Goal: Task Accomplishment & Management: Manage account settings

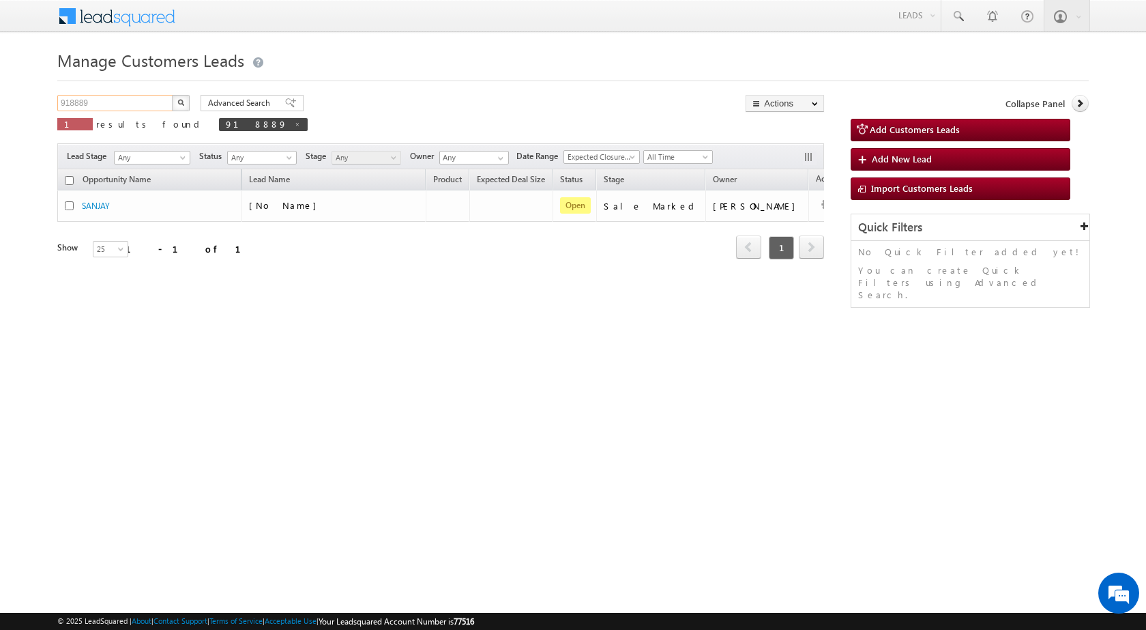
drag, startPoint x: 0, startPoint y: 0, endPoint x: 0, endPoint y: 93, distance: 92.8
click at [0, 93] on body "Menu [PERSON_NAME] sitar a8@ks erve." at bounding box center [573, 193] width 1146 height 387
paste input "9044"
type input "919044"
click at [172, 95] on button "button" at bounding box center [181, 103] width 18 height 16
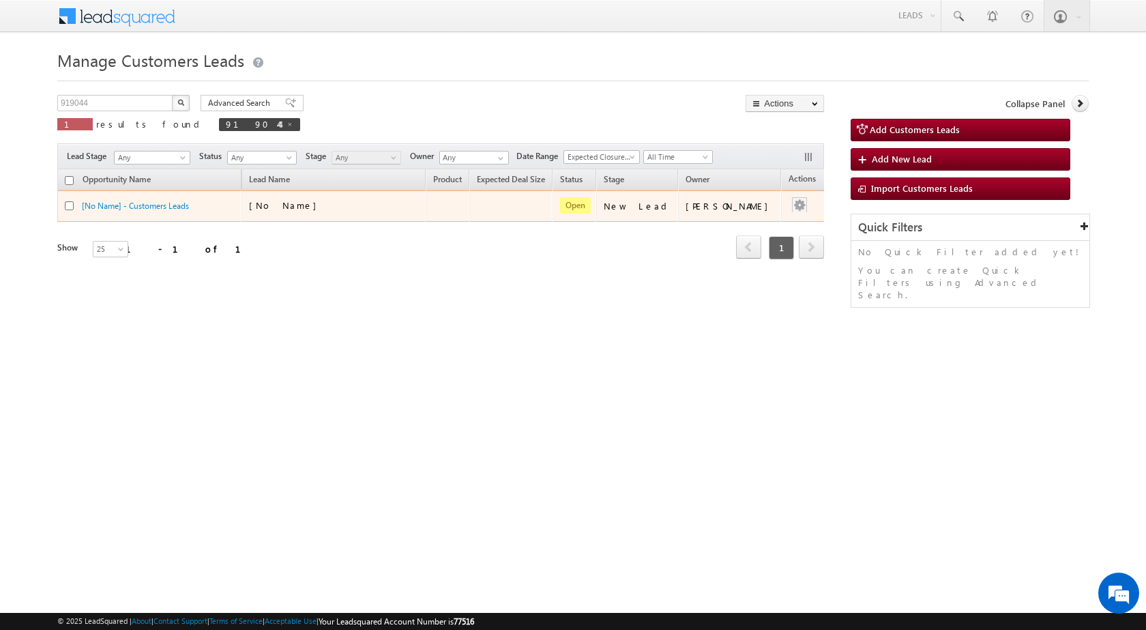
click at [794, 204] on div at bounding box center [800, 206] width 22 height 18
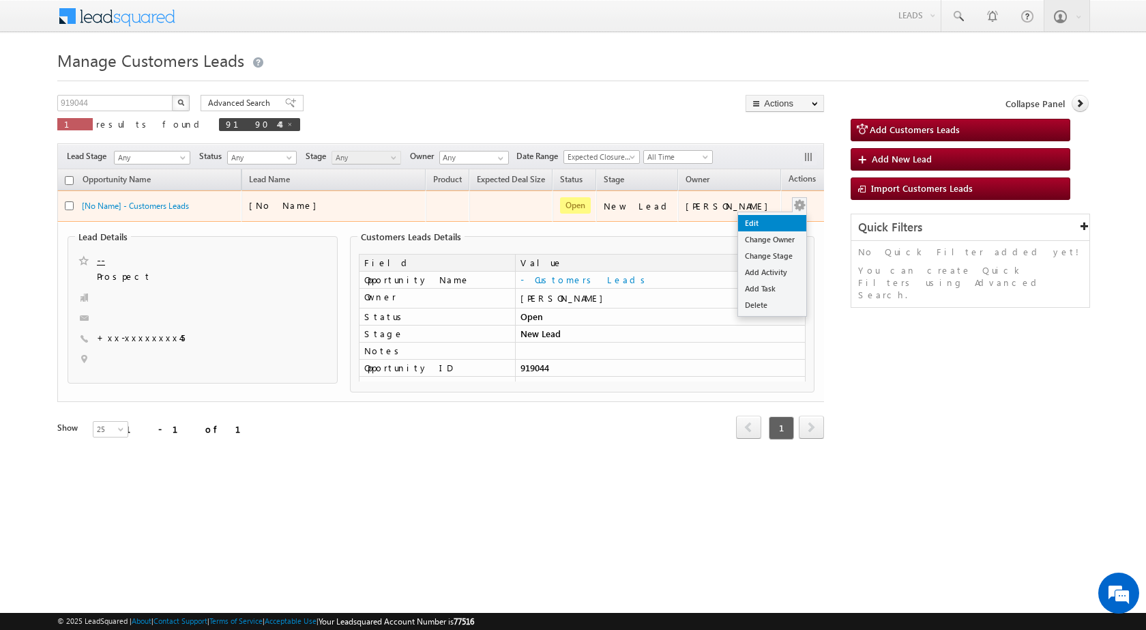
click at [742, 224] on link "Edit" at bounding box center [772, 223] width 68 height 16
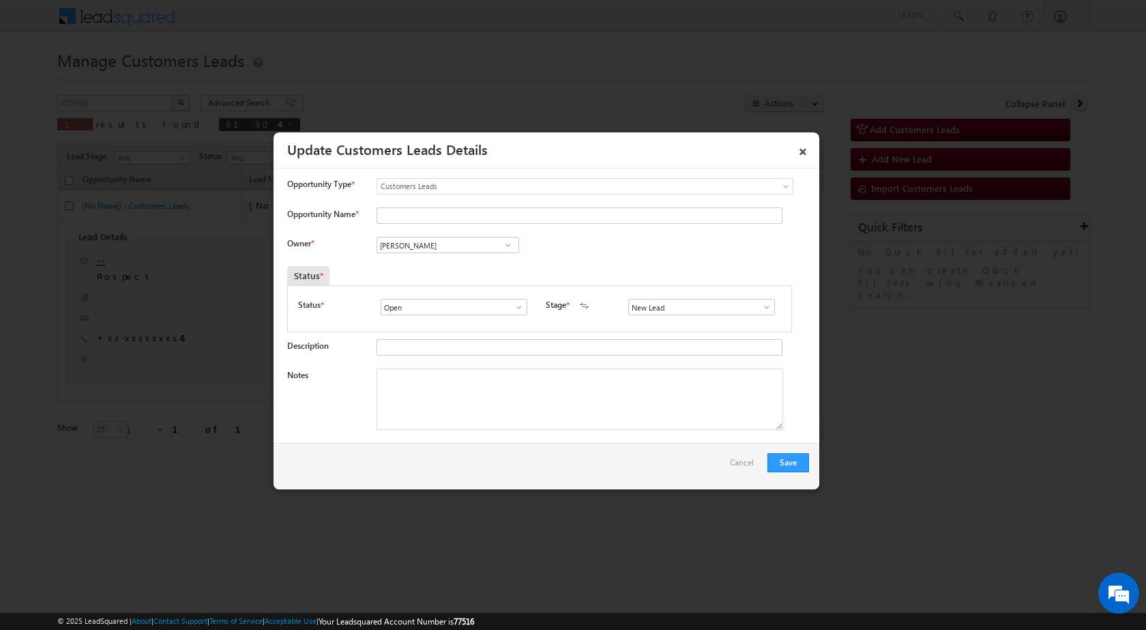
click at [760, 312] on span at bounding box center [767, 307] width 14 height 11
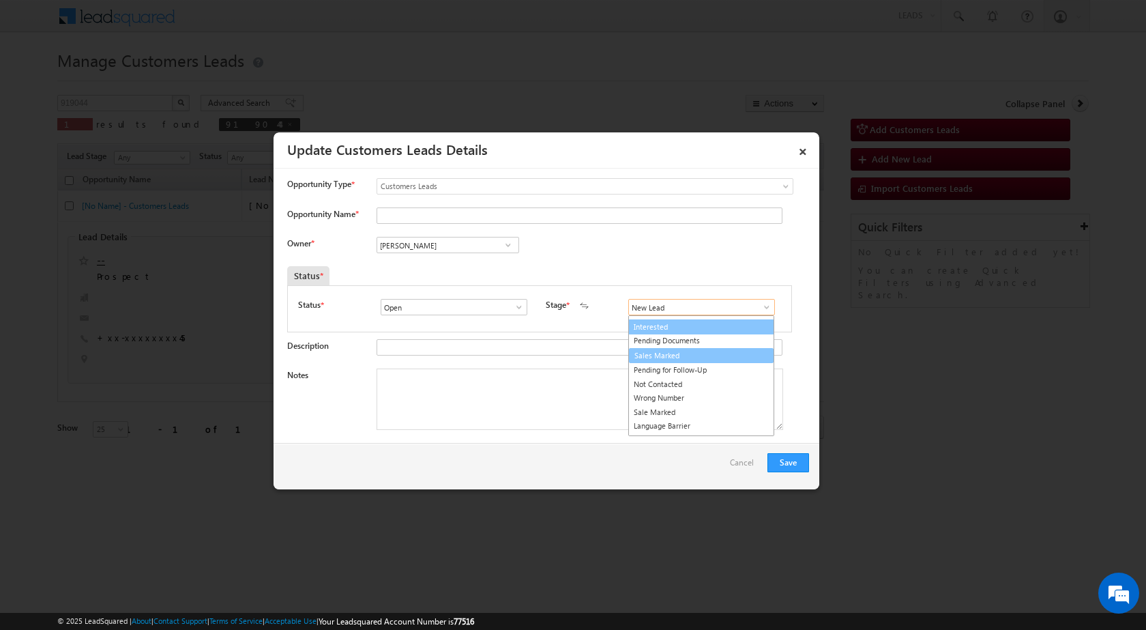
scroll to position [20, 0]
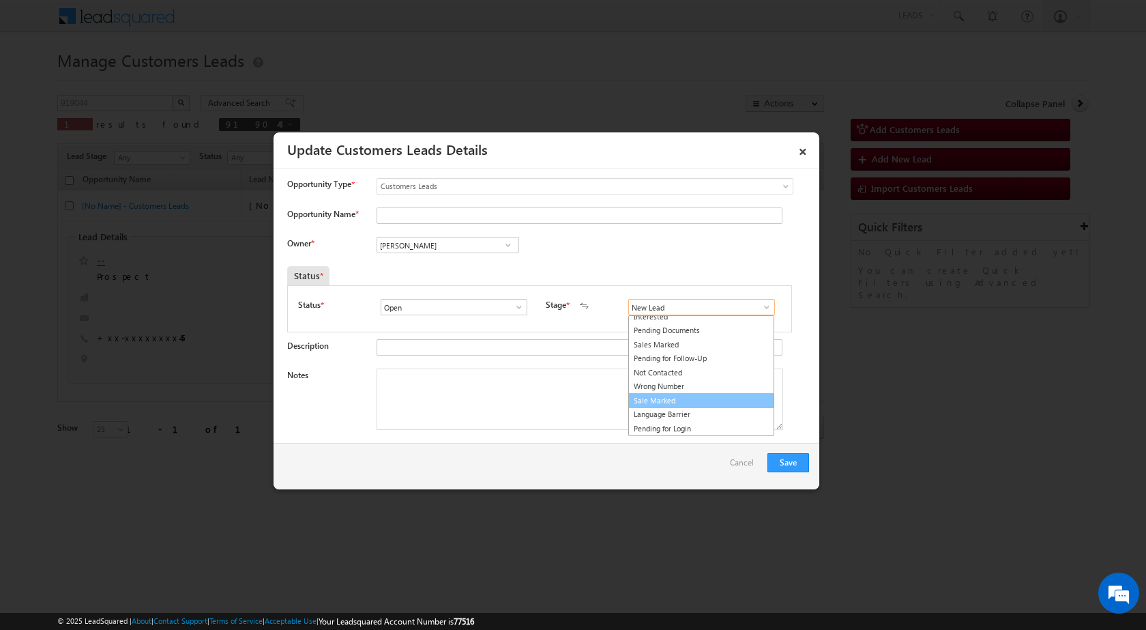
click at [663, 402] on link "Sale Marked" at bounding box center [701, 401] width 146 height 16
type input "Sale Marked"
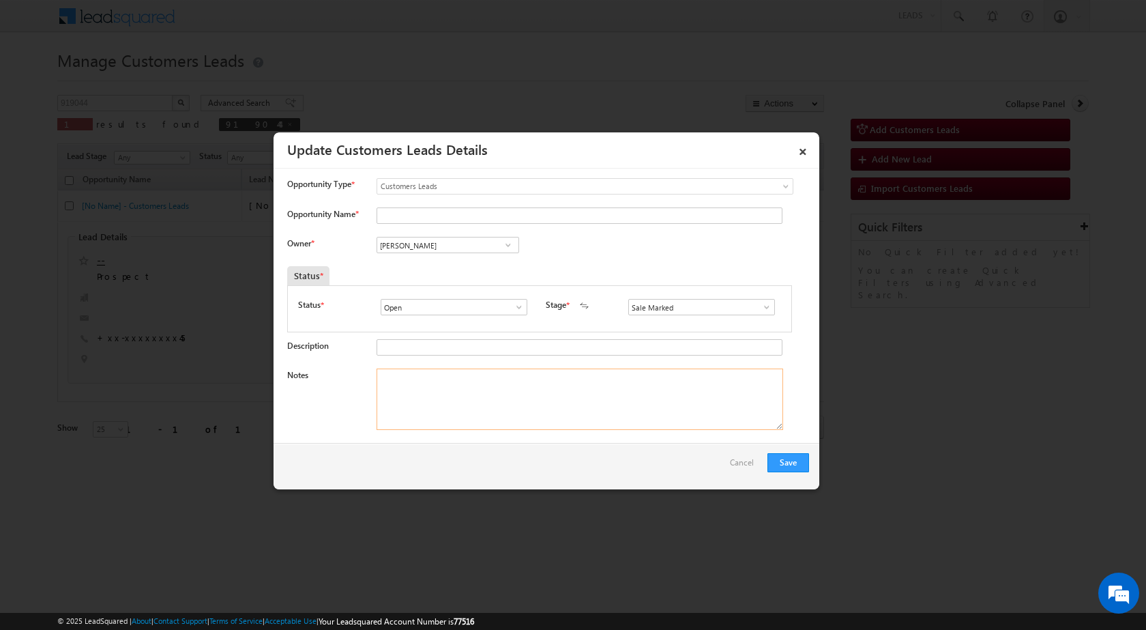
click at [546, 404] on textarea "Notes" at bounding box center [580, 398] width 407 height 61
paste textarea "919044"
type textarea "919044"
drag, startPoint x: 464, startPoint y: 381, endPoint x: 166, endPoint y: 359, distance: 299.0
click at [166, 359] on body "Menu Shubham Khandare sitar a8@ks erve." at bounding box center [573, 238] width 1146 height 477
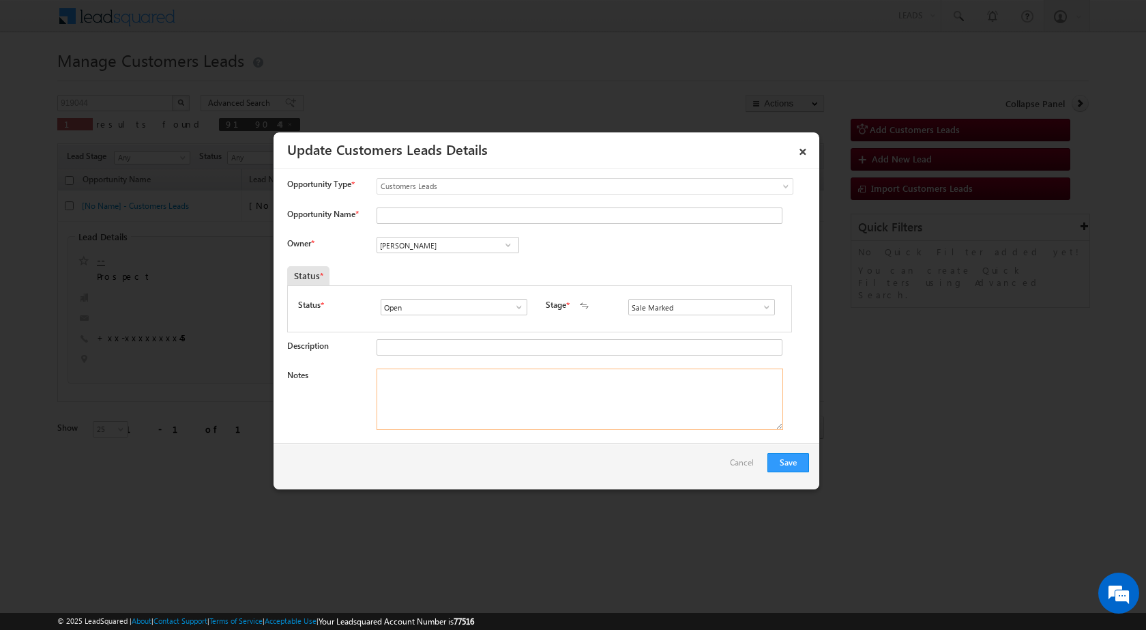
click at [451, 409] on textarea "Notes" at bounding box center [580, 398] width 407 height 61
paste textarea "919044 - WebsiteTollfree - MOHD. SHER - 8077368145 - MORADABAD - CUSTOMER REQ .…"
type textarea "919044 - WebsiteTollfree - MOHD. SHER - 8077368145 - MORADABAD - CUSTOMER REQ .…"
drag, startPoint x: 467, startPoint y: 375, endPoint x: 517, endPoint y: 381, distance: 50.2
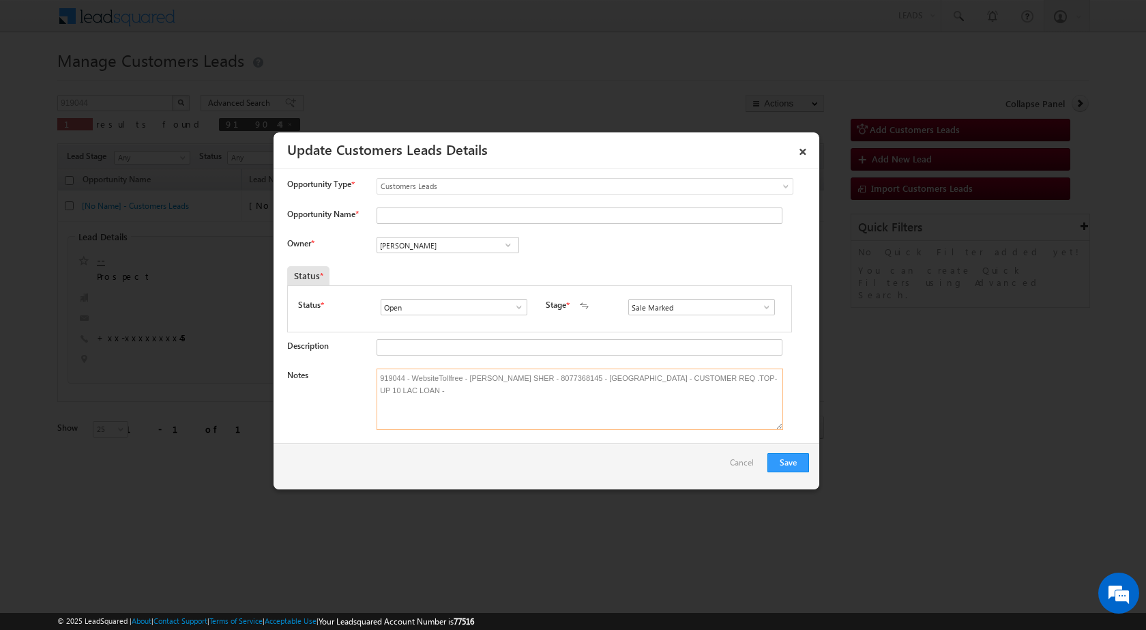
click at [517, 381] on textarea "919044 - WebsiteTollfree - MOHD. SHER - 8077368145 - MORADABAD - CUSTOMER REQ .…" at bounding box center [580, 398] width 407 height 61
click at [422, 214] on input "Opportunity Name *" at bounding box center [580, 215] width 406 height 16
paste input "MOHD. SHER"
type input "MOHD. SHER"
click at [662, 239] on div "Owner * Vikas Halwai Vikas Halwai Vikas Halwai" at bounding box center [548, 248] width 522 height 23
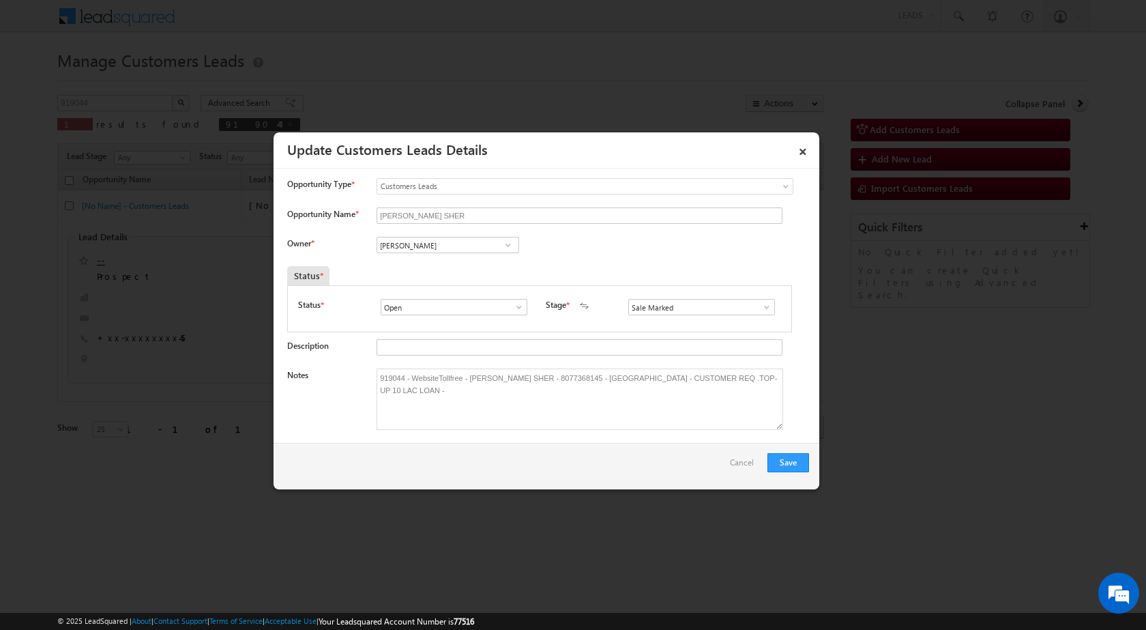
click at [512, 248] on span at bounding box center [508, 244] width 14 height 11
paste input "arnav.pathak@sgrlimited.in"
click at [398, 244] on input "arnav.pathak" at bounding box center [448, 245] width 143 height 16
click at [400, 245] on input "arnav.pathak" at bounding box center [448, 245] width 143 height 16
type input "arnav pathak"
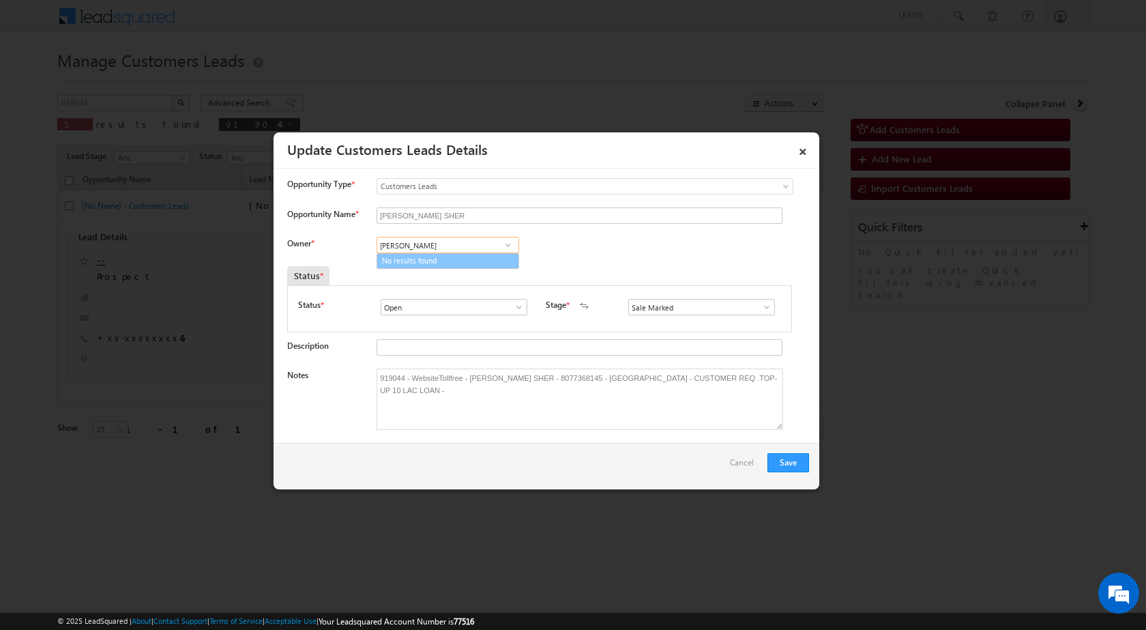
drag, startPoint x: 440, startPoint y: 246, endPoint x: 319, endPoint y: 239, distance: 121.6
click at [319, 239] on div "Owner * arnav pathak No results found No results found" at bounding box center [548, 248] width 522 height 23
click at [453, 244] on input at bounding box center [448, 245] width 143 height 16
paste input "Arnav Pathak"
type input "Arnav Pathak"
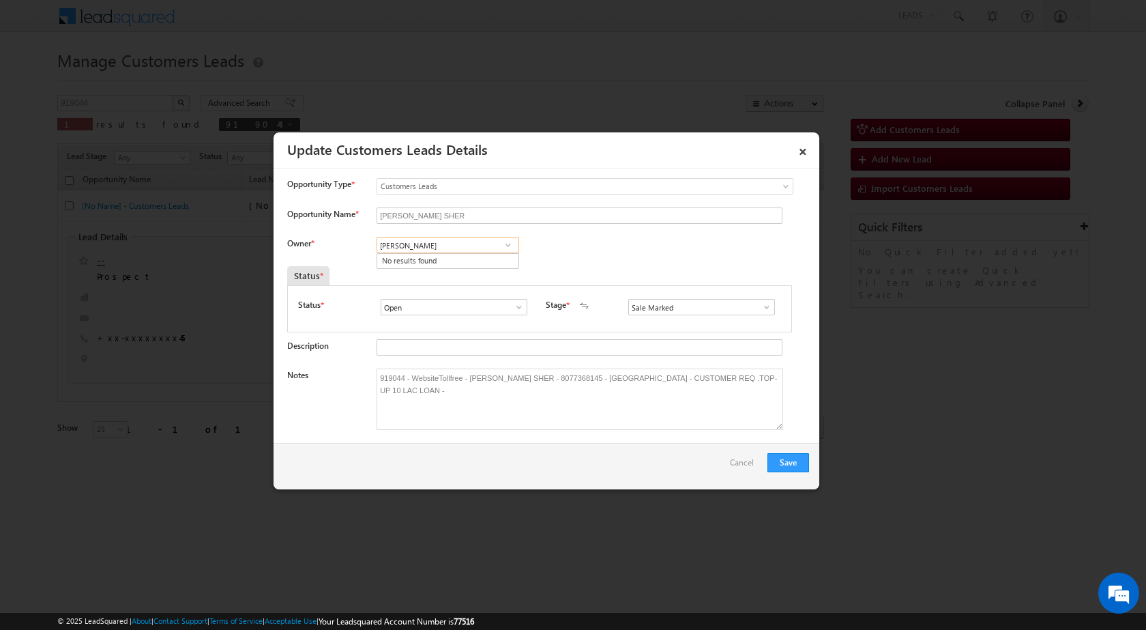
drag, startPoint x: 443, startPoint y: 246, endPoint x: 328, endPoint y: 226, distance: 116.9
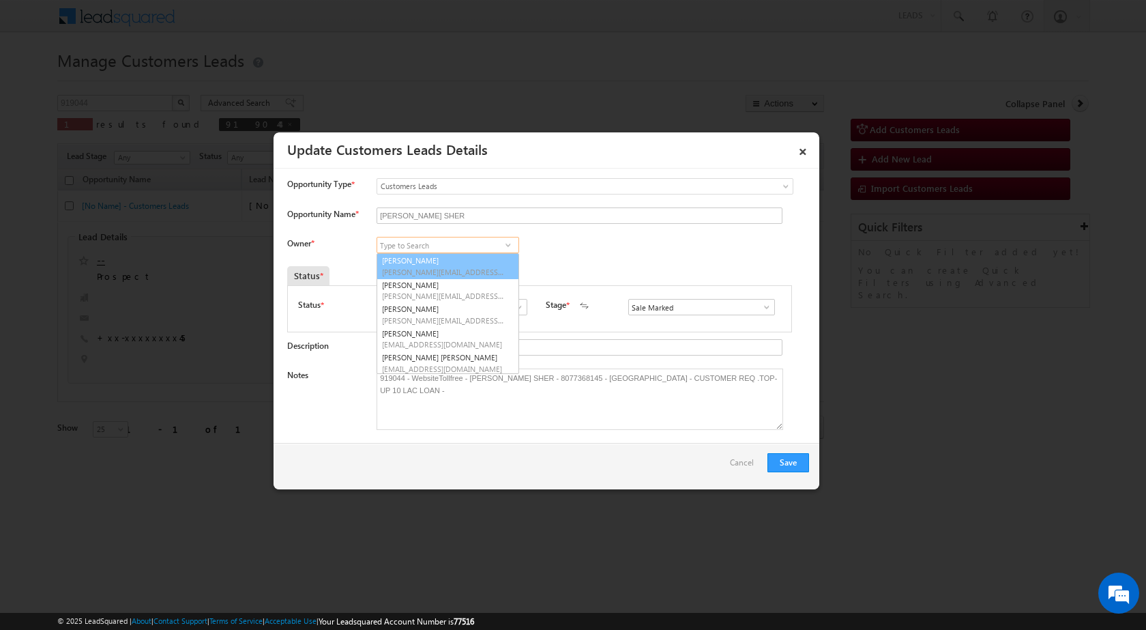
click at [420, 249] on input at bounding box center [448, 245] width 143 height 16
click at [426, 241] on input at bounding box center [448, 245] width 143 height 16
paste input "Arnav Pathak"
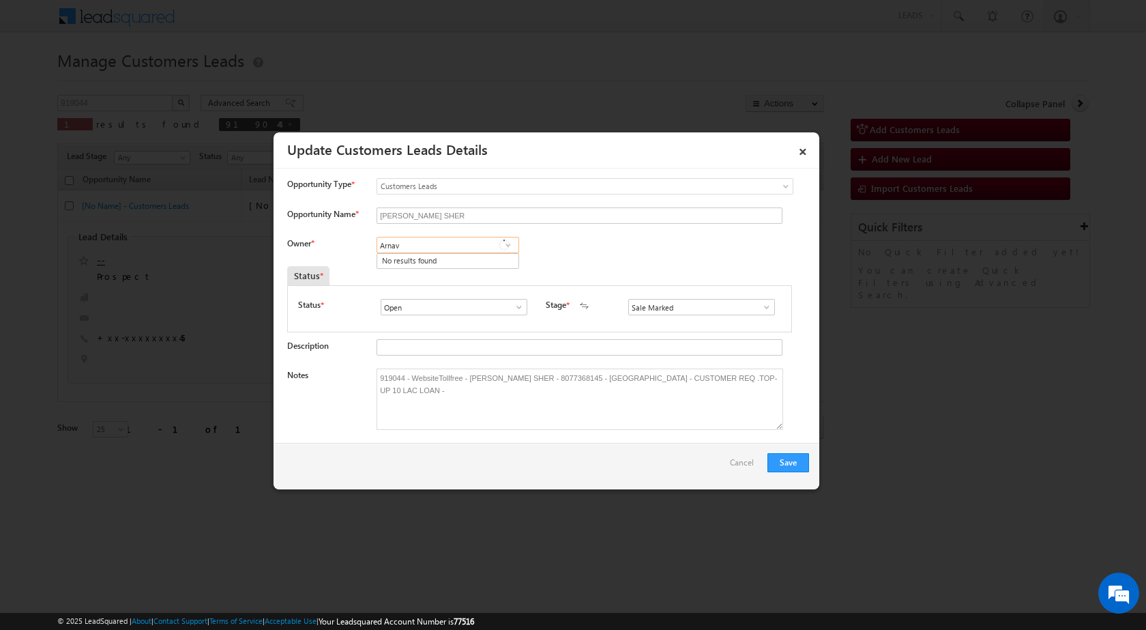
type input "Arnav"
click at [669, 247] on div "Owner * 1 result is available, use up and down arrow keys to navigate. No resul…" at bounding box center [548, 248] width 522 height 23
click at [512, 245] on span at bounding box center [508, 244] width 14 height 11
click at [658, 247] on div "Owner * Aakash Mewada Aashish Pawar Aashutosh Shrivastava Abhishek Kumar Abhish…" at bounding box center [548, 248] width 522 height 23
click at [580, 305] on span at bounding box center [584, 305] width 9 height 9
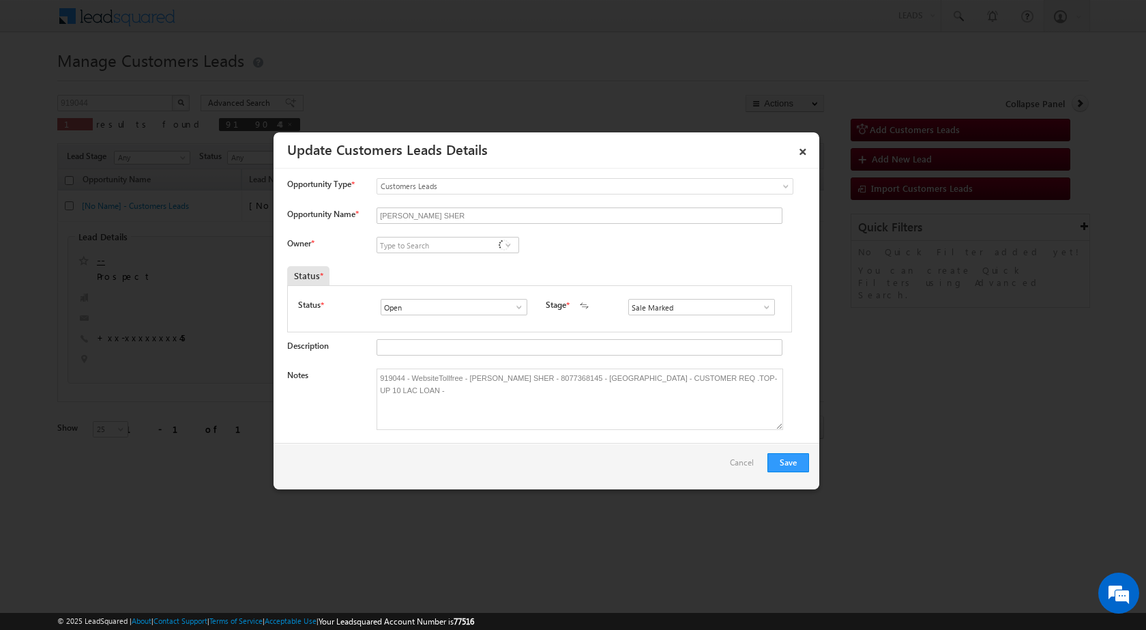
click at [628, 249] on div "Owner * Aakash Mewada Aashish Pawar Aashutosh Shrivastava Abhishek Kumar Abhish…" at bounding box center [548, 248] width 522 height 23
click at [697, 259] on div "Owner * Aakash Mewada Aashish Pawar Aashutosh Shrivastava Abhishek Kumar Abhish…" at bounding box center [548, 248] width 522 height 23
click at [630, 271] on div "Status *" at bounding box center [474, 275] width 375 height 19
click at [559, 246] on div "Owner * Aakash Mewada Aashish Pawar Aashutosh Shrivastava Abhishek Kumar Abhish…" at bounding box center [548, 248] width 522 height 23
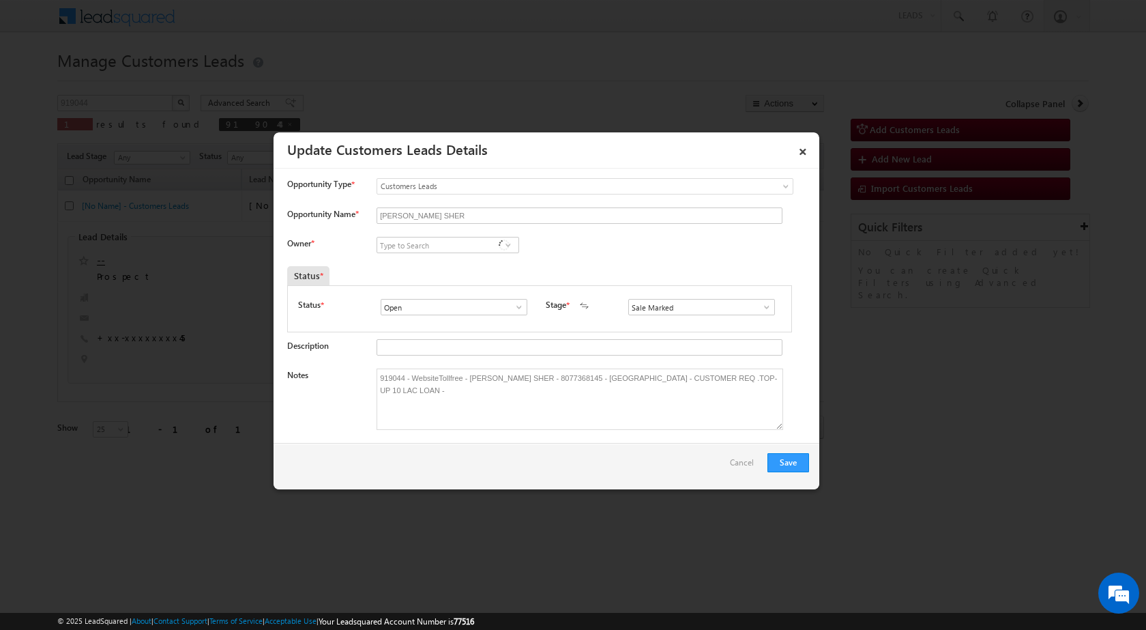
click at [509, 246] on span at bounding box center [508, 244] width 14 height 11
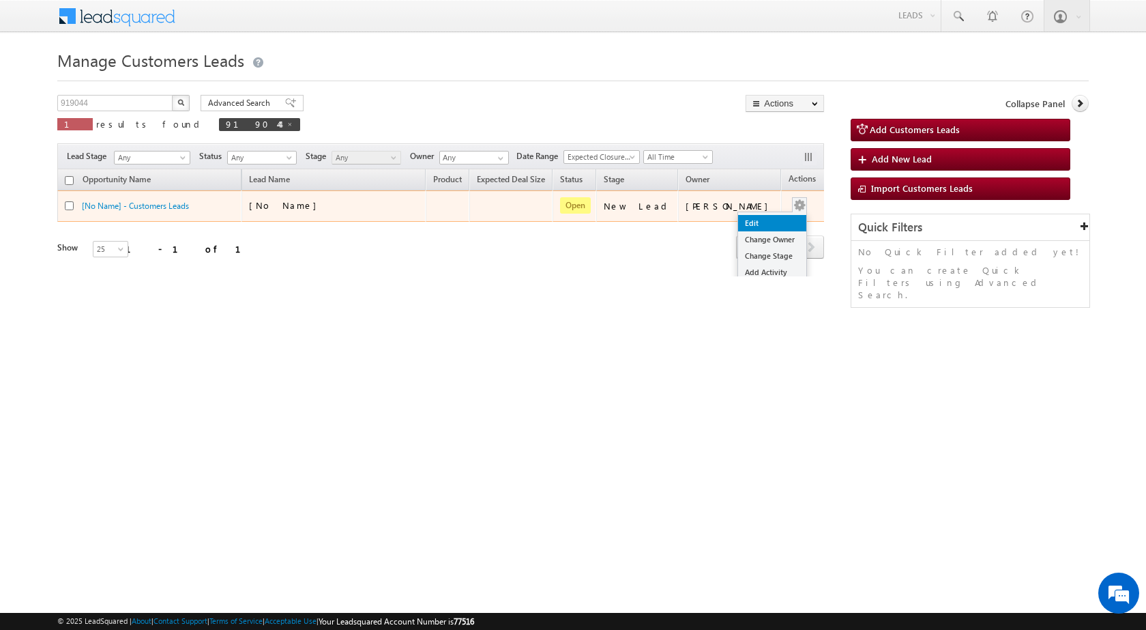
click at [751, 218] on link "Edit" at bounding box center [772, 223] width 68 height 16
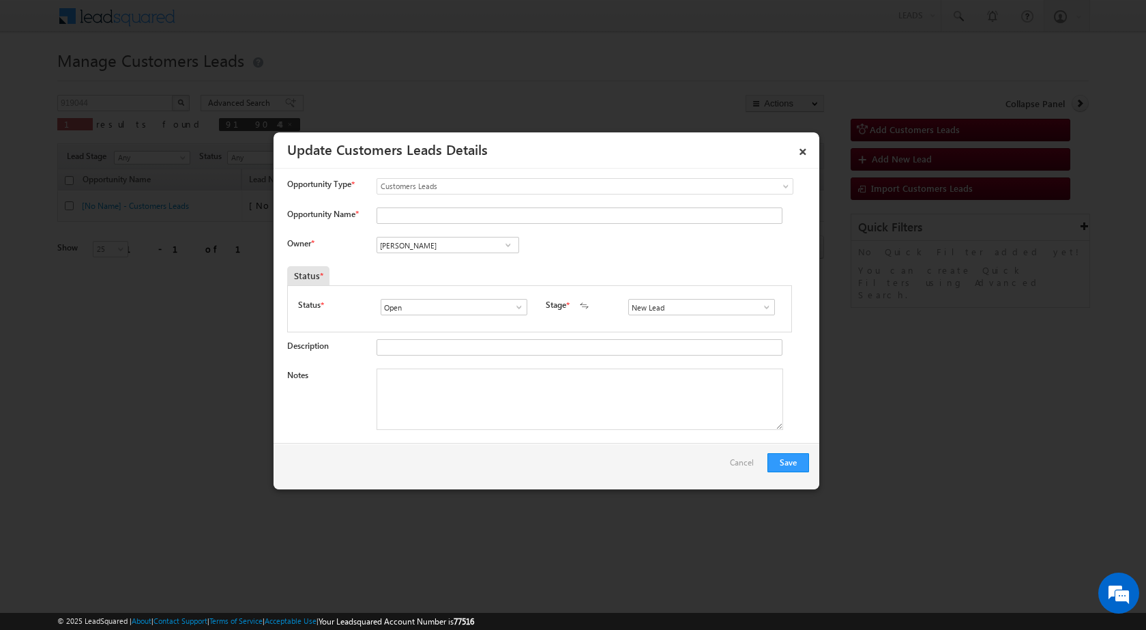
click at [761, 307] on span at bounding box center [767, 307] width 14 height 11
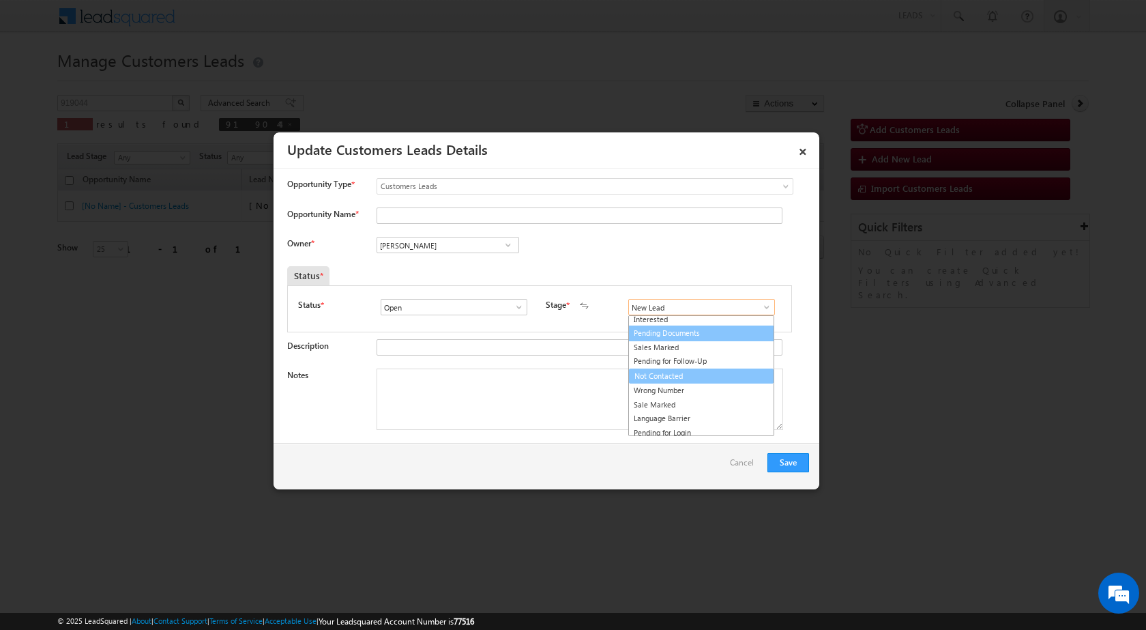
scroll to position [20, 0]
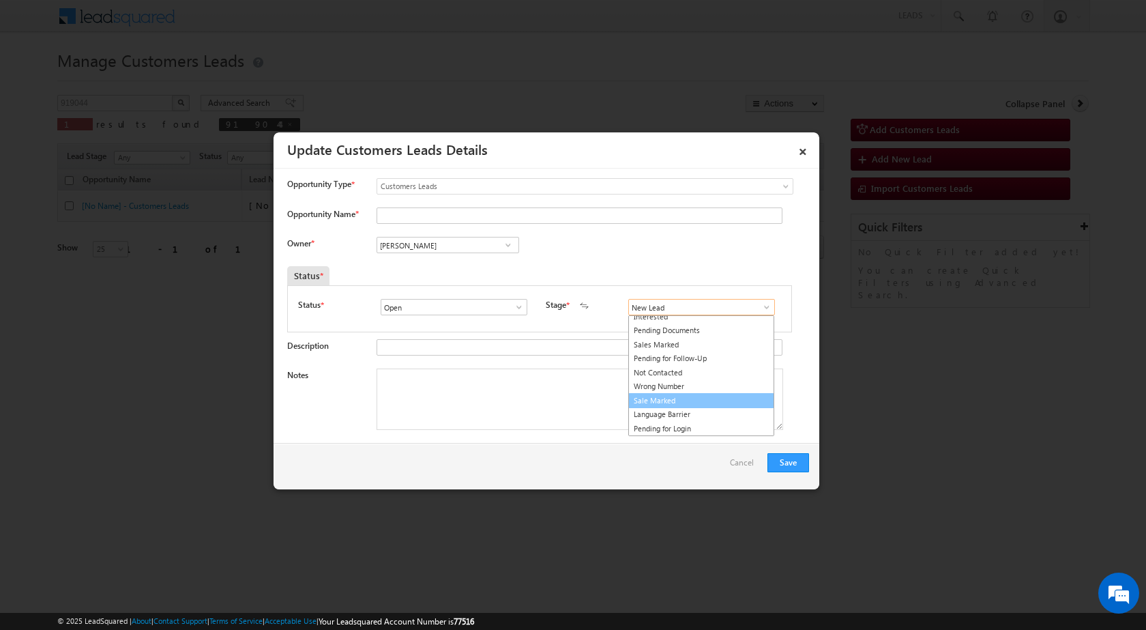
click at [676, 401] on link "Sale Marked" at bounding box center [701, 401] width 146 height 16
type input "Sale Marked"
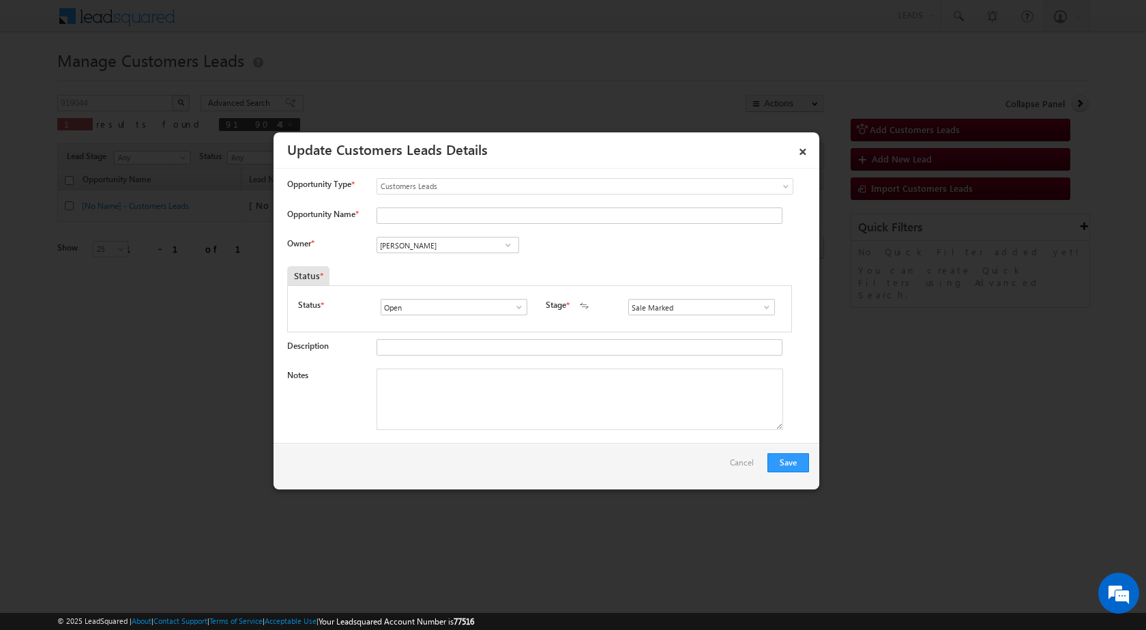
click at [514, 250] on link at bounding box center [507, 245] width 17 height 14
paste input "Arnav Pathak"
type input "Arnav"
drag, startPoint x: 441, startPoint y: 243, endPoint x: 342, endPoint y: 237, distance: 98.4
click at [342, 237] on div "Owner * Arnav 1 result is available, use up and down arrow keys to navigate. No…" at bounding box center [548, 248] width 522 height 23
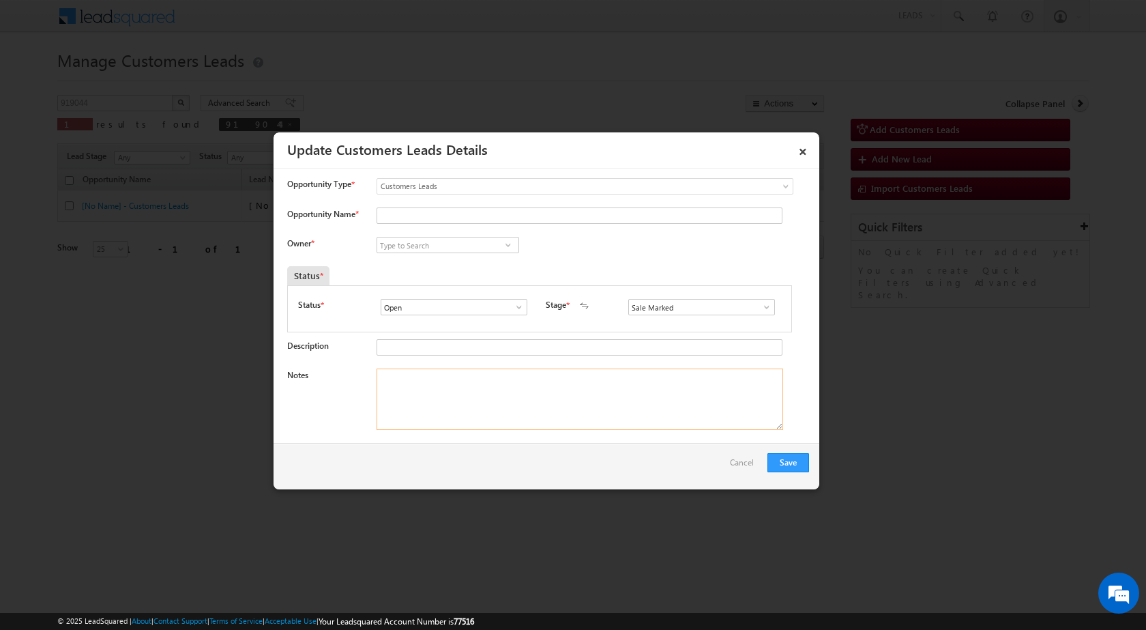
click at [476, 415] on textarea "Notes" at bounding box center [580, 398] width 407 height 61
paste textarea "919044 - WebsiteTollfree - MOHD. SHER - 8077368145 - MORADABAD - CUSTOMER REQ .…"
type textarea "919044 - WebsiteTollfree - MOHD. SHER - 8077368145 - MORADABAD - CUSTOMER REQ .…"
click at [402, 452] on div "Save Cancel" at bounding box center [547, 466] width 546 height 46
click at [599, 241] on div "Owner * Aakash Mewada Aashish Pawar Aashutosh Shrivastava Abhishek Kumar Abhish…" at bounding box center [548, 248] width 522 height 23
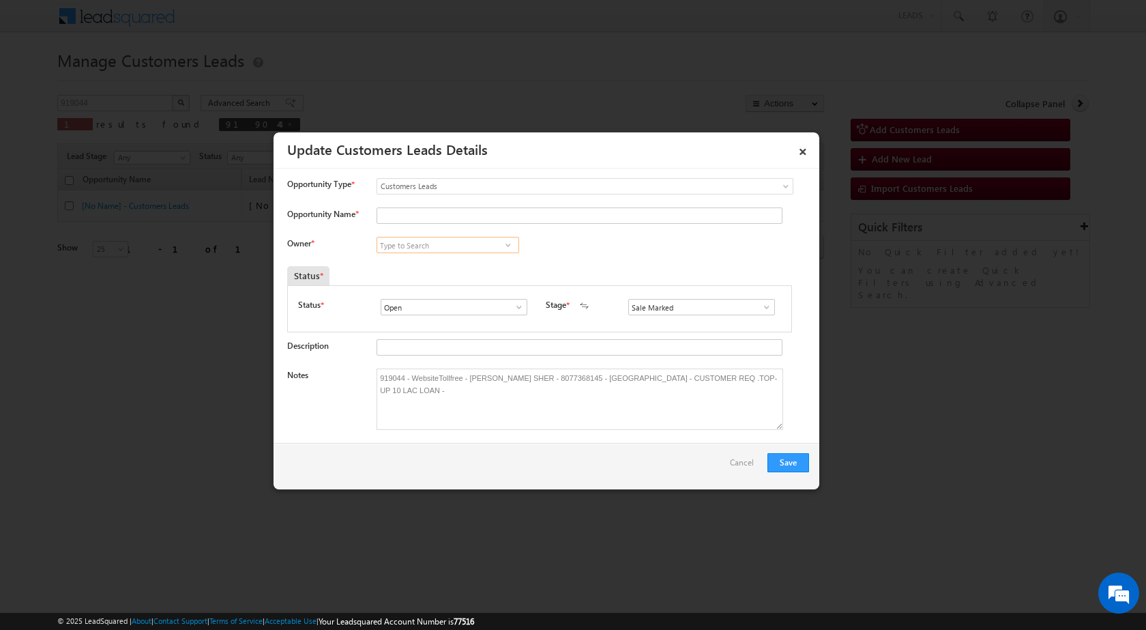
click at [428, 239] on input at bounding box center [448, 245] width 143 height 16
paste input "arnav.pathak@sgrlimited.in"
type input "arnav.pathak@sgrlimited.in"
click at [574, 243] on div "Owner * No results found No results found" at bounding box center [548, 248] width 522 height 23
click at [443, 247] on input at bounding box center [448, 245] width 143 height 16
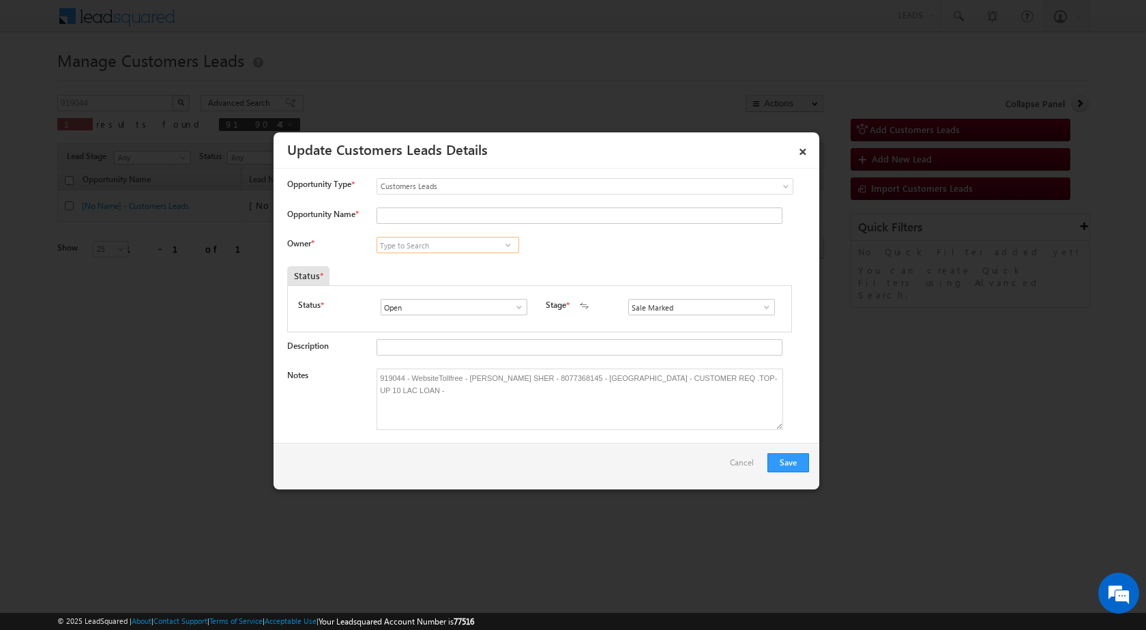
paste input "arnav.pathak@sgrlimited.in"
type input "arnav.pathak@sgrlimited.in"
click at [561, 250] on div "Owner * 1 result is available, use up and down arrow keys to navigate. No resul…" at bounding box center [548, 248] width 522 height 23
click at [450, 244] on input at bounding box center [448, 245] width 143 height 16
paste input "arnav.pathak@sgrlimited.in"
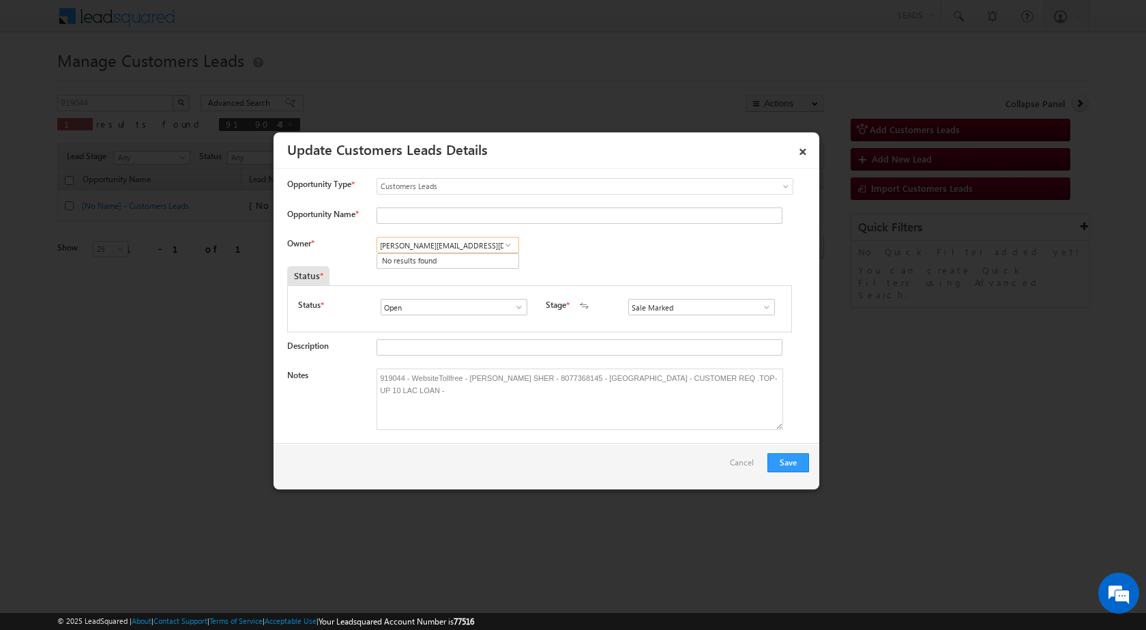
type input "arnav.pathak@sgrlimited.in"
click at [611, 257] on div "Owner * 1 result is available, use up and down arrow keys to navigate. No resul…" at bounding box center [548, 248] width 522 height 23
click at [492, 378] on textarea "919044 - WebsiteTollfree - MOHD. SHER - 8077368145 - MORADABAD - CUSTOMER REQ .…" at bounding box center [580, 398] width 407 height 61
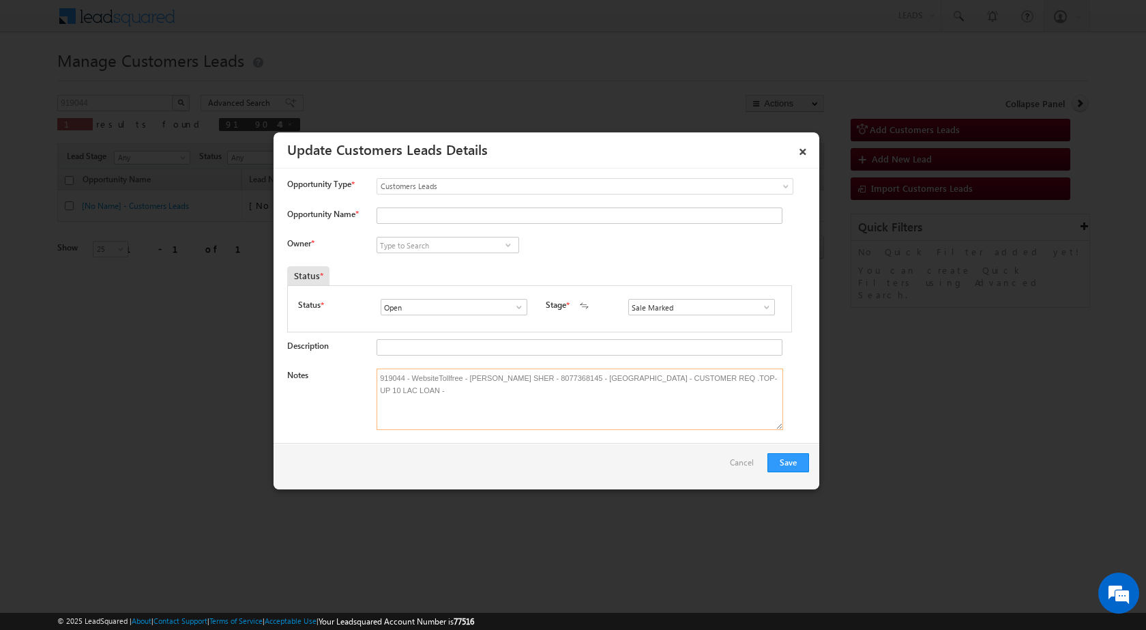
drag, startPoint x: 490, startPoint y: 377, endPoint x: 480, endPoint y: 379, distance: 9.6
click at [490, 379] on textarea "919044 - WebsiteTollfree - MOHD. SHER - 8077368145 - MORADABAD - CUSTOMER REQ .…" at bounding box center [580, 398] width 407 height 61
click at [477, 400] on textarea "919044 - WebsiteTollfree - MOHD. SHER - 8077368145 - MORADABAD - CUSTOMER REQ .…" at bounding box center [580, 398] width 407 height 61
drag, startPoint x: 468, startPoint y: 377, endPoint x: 516, endPoint y: 378, distance: 48.5
click at [516, 378] on textarea "919044 - WebsiteTollfree - MOHD. SHER - 8077368145 - MORADABAD - CUSTOMER REQ .…" at bounding box center [580, 398] width 407 height 61
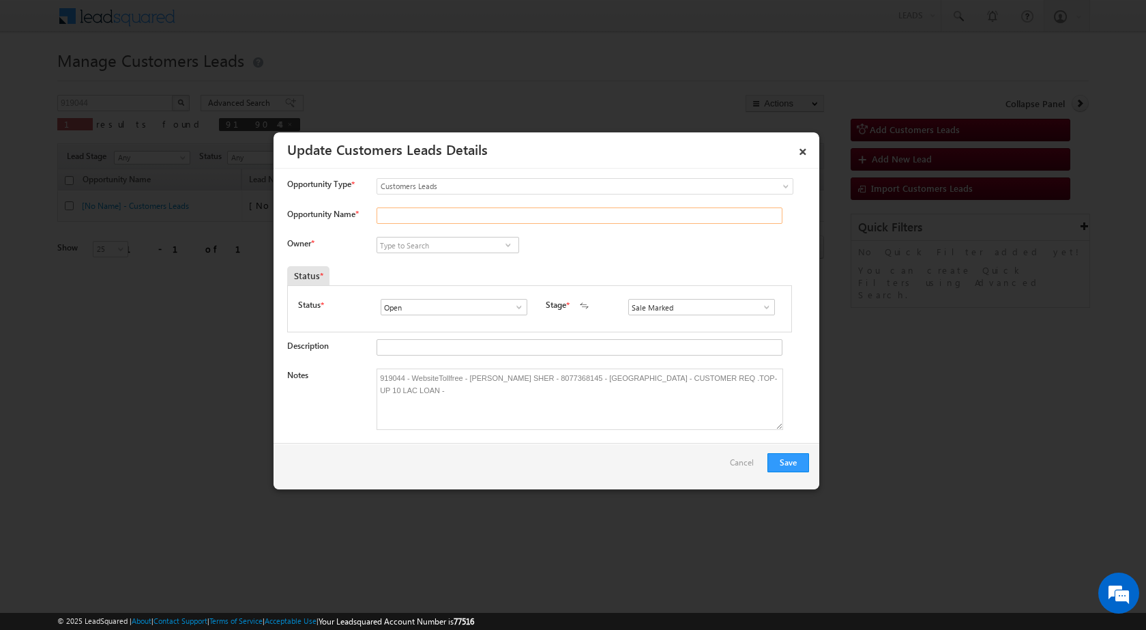
click at [445, 214] on input "Opportunity Name *" at bounding box center [580, 215] width 406 height 16
paste input "MOHD. SHER"
type input "MOHD. SHER"
click at [426, 242] on input at bounding box center [448, 245] width 143 height 16
type input "A"
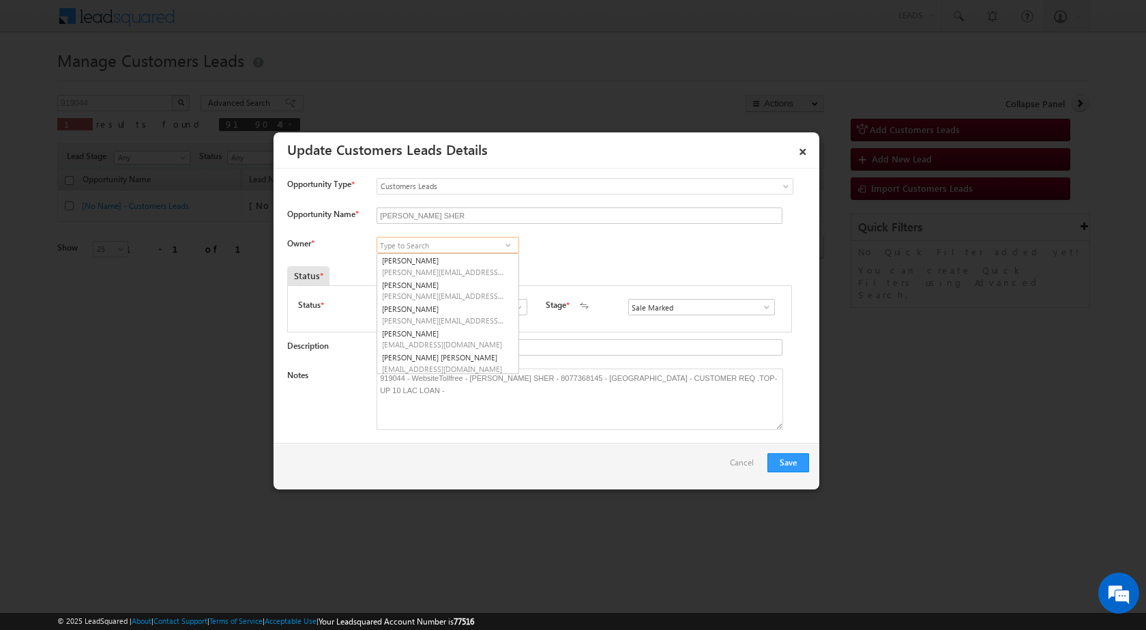
click at [402, 244] on input at bounding box center [448, 245] width 143 height 16
click at [806, 149] on link "×" at bounding box center [802, 149] width 23 height 24
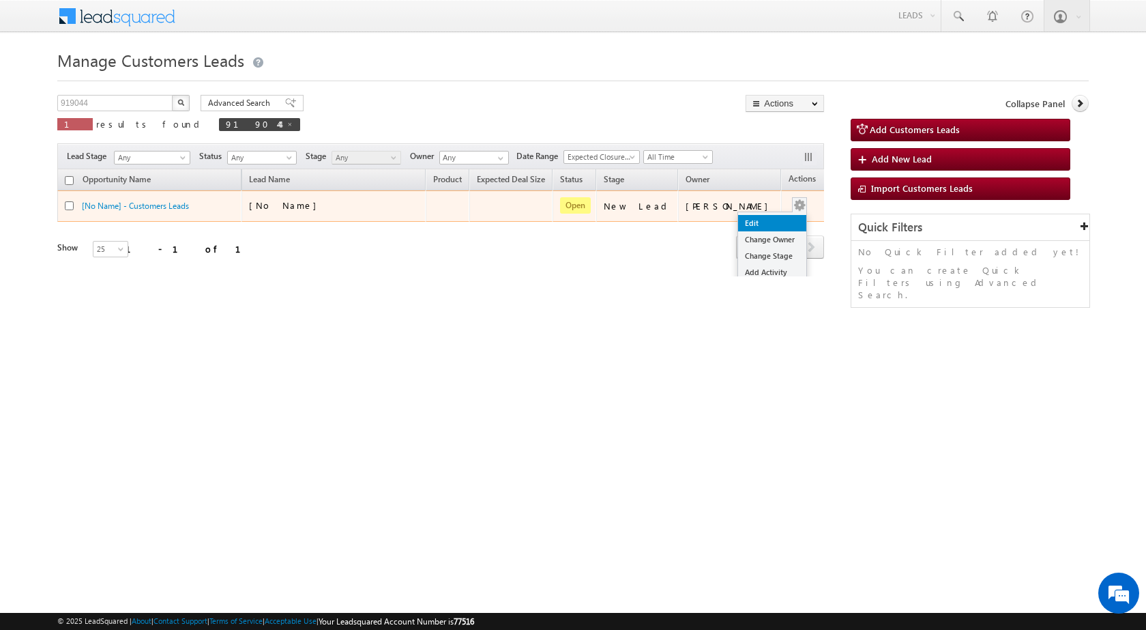
click at [756, 216] on link "Edit" at bounding box center [772, 223] width 68 height 16
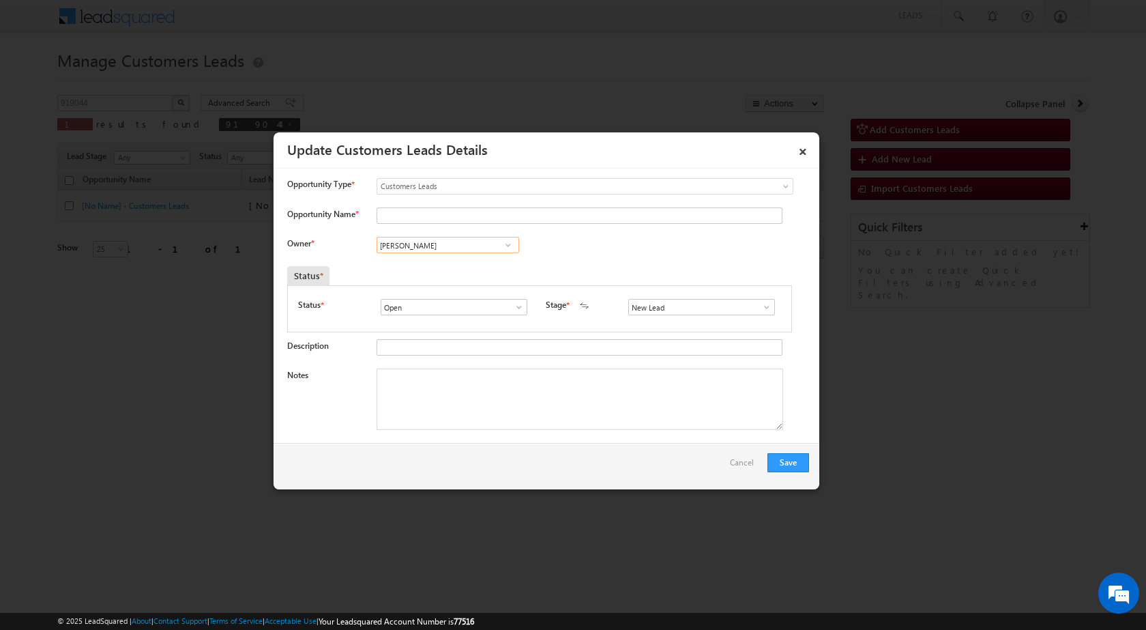
click at [440, 243] on input "Vikas Halwai" at bounding box center [448, 245] width 143 height 16
paste input "Sharfuddin Hussain"
click at [475, 267] on span "sharfuddin.hussain@sgrlimited.in" at bounding box center [443, 272] width 123 height 10
type input "Sharfuddin SHARAFAT HUSSAIN"
click at [760, 305] on span at bounding box center [767, 307] width 14 height 11
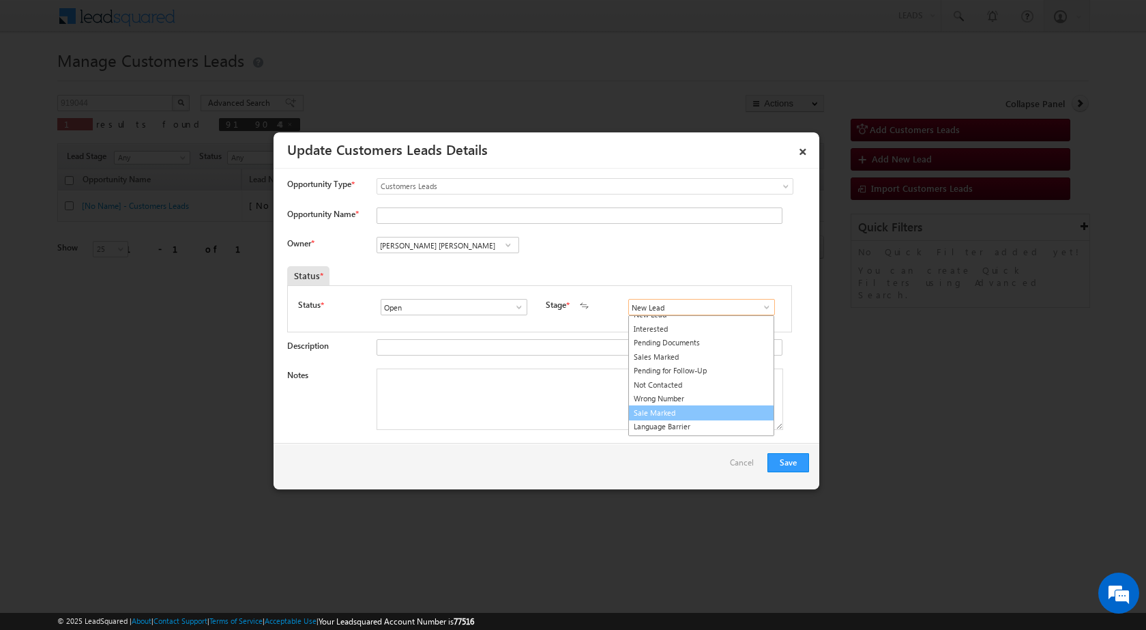
scroll to position [20, 0]
click at [651, 405] on link "Sale Marked" at bounding box center [701, 401] width 146 height 16
type input "Sale Marked"
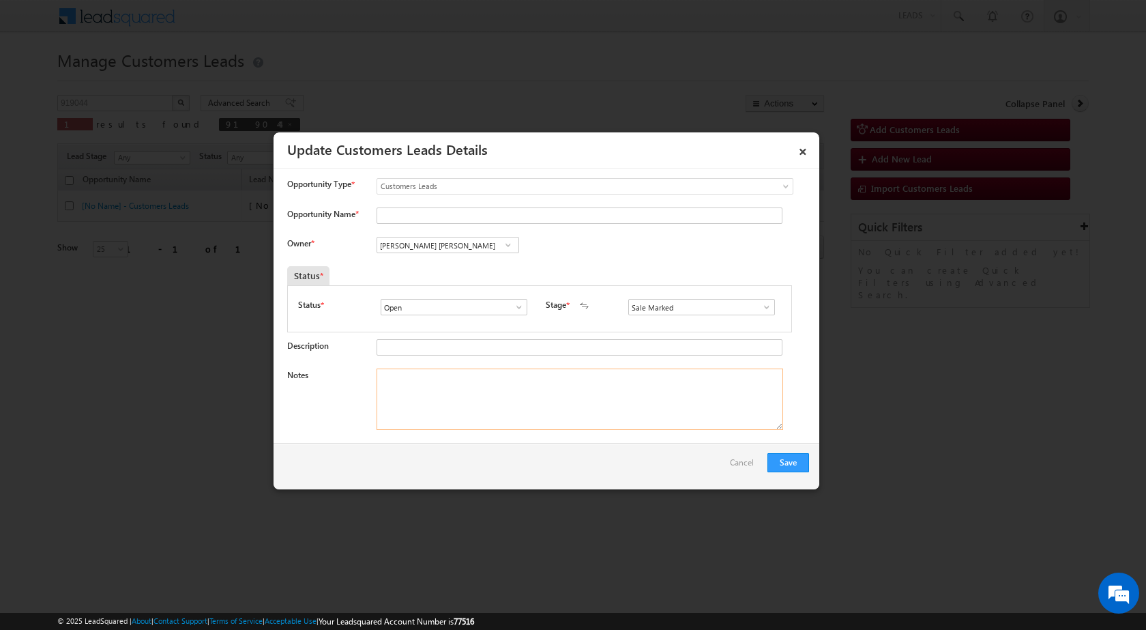
click at [458, 383] on textarea "Notes" at bounding box center [580, 398] width 407 height 61
paste textarea "919044 - WebsiteTollfree - MOHD. SHER - 8077368145 - MORADABAD - CUSTOMER REQ .…"
drag, startPoint x: 469, startPoint y: 378, endPoint x: 513, endPoint y: 382, distance: 44.5
click at [510, 381] on textarea "919044 - WebsiteTollfree - MOHD. SHER - 8077368145 - MORADABAD - CUSTOMER REQ .…" at bounding box center [580, 398] width 407 height 61
type textarea "919044 - WebsiteTollfree - MOHD. SHER - 8077368145 - MORADABAD - CUSTOMER REQ .…"
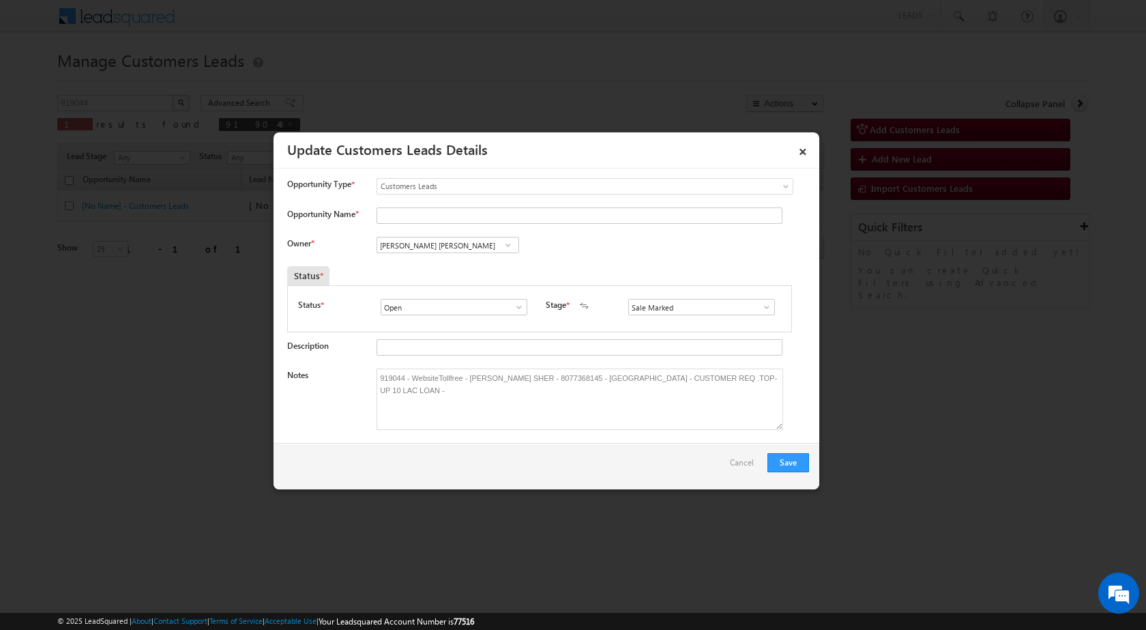
click at [462, 453] on div "Save Cancel" at bounding box center [547, 466] width 546 height 46
drag, startPoint x: 467, startPoint y: 379, endPoint x: 516, endPoint y: 379, distance: 49.1
click at [516, 379] on textarea "919044 - WebsiteTollfree - MOHD. SHER - 8077368145 - MORADABAD - CUSTOMER REQ .…" at bounding box center [580, 398] width 407 height 61
click at [412, 219] on input "Opportunity Name *" at bounding box center [580, 215] width 406 height 16
paste input "MOHD. SHER"
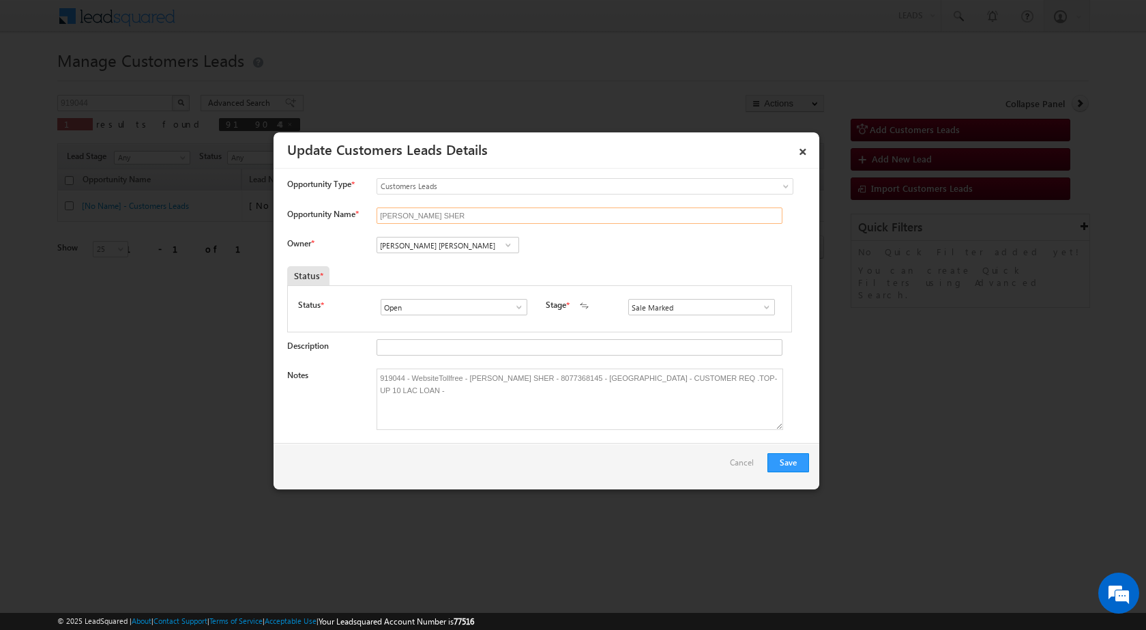
click at [383, 216] on input "MOHD. SHER" at bounding box center [580, 215] width 406 height 16
type input "MOHD. SHER"
click at [456, 480] on div "Save Cancel" at bounding box center [547, 466] width 546 height 46
click at [791, 458] on button "Save" at bounding box center [788, 462] width 42 height 19
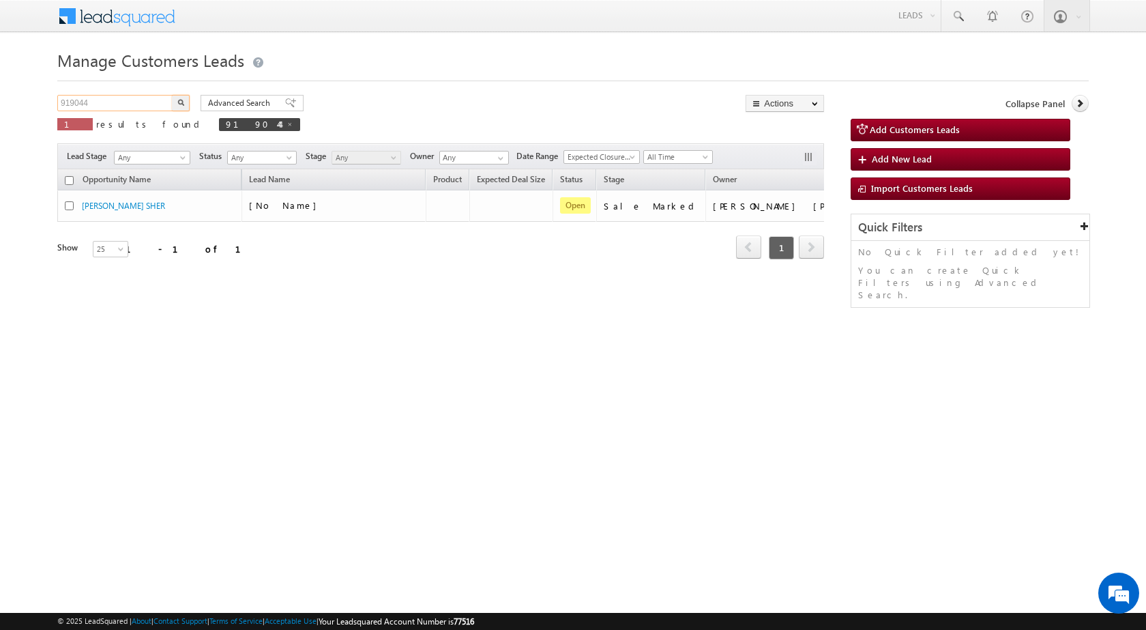
drag, startPoint x: 100, startPoint y: 105, endPoint x: 16, endPoint y: 106, distance: 83.2
click at [16, 106] on body "Menu Shubham Khandare sitar a8@ks erve." at bounding box center [573, 193] width 1146 height 387
paste input "8830"
type input "918830"
click at [172, 95] on button "button" at bounding box center [181, 103] width 18 height 16
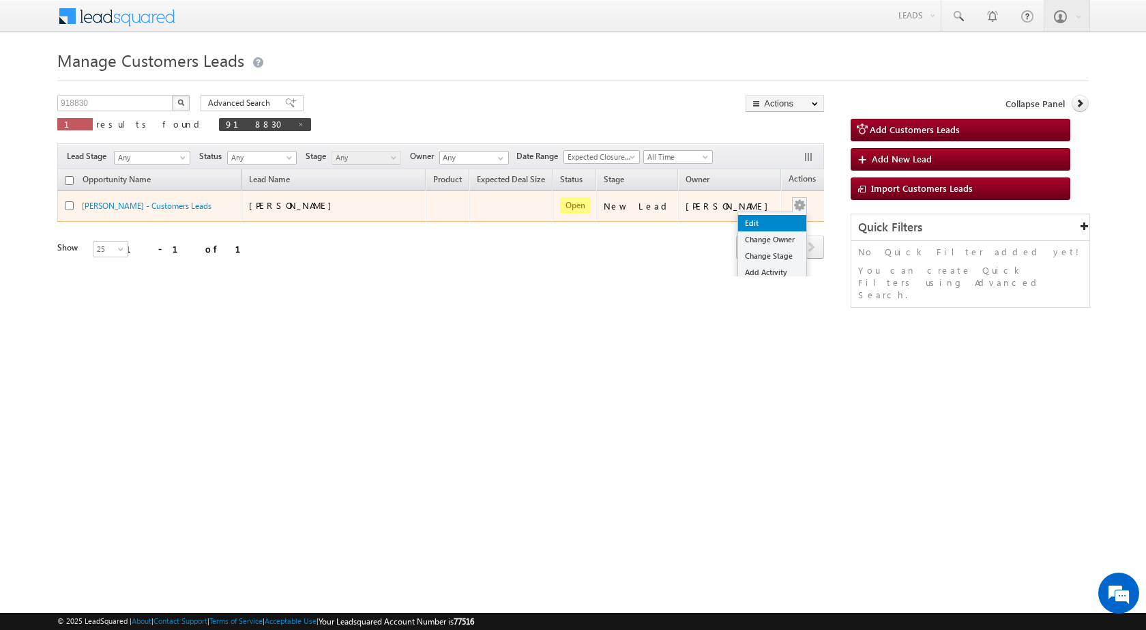
click at [769, 218] on link "Edit" at bounding box center [772, 223] width 68 height 16
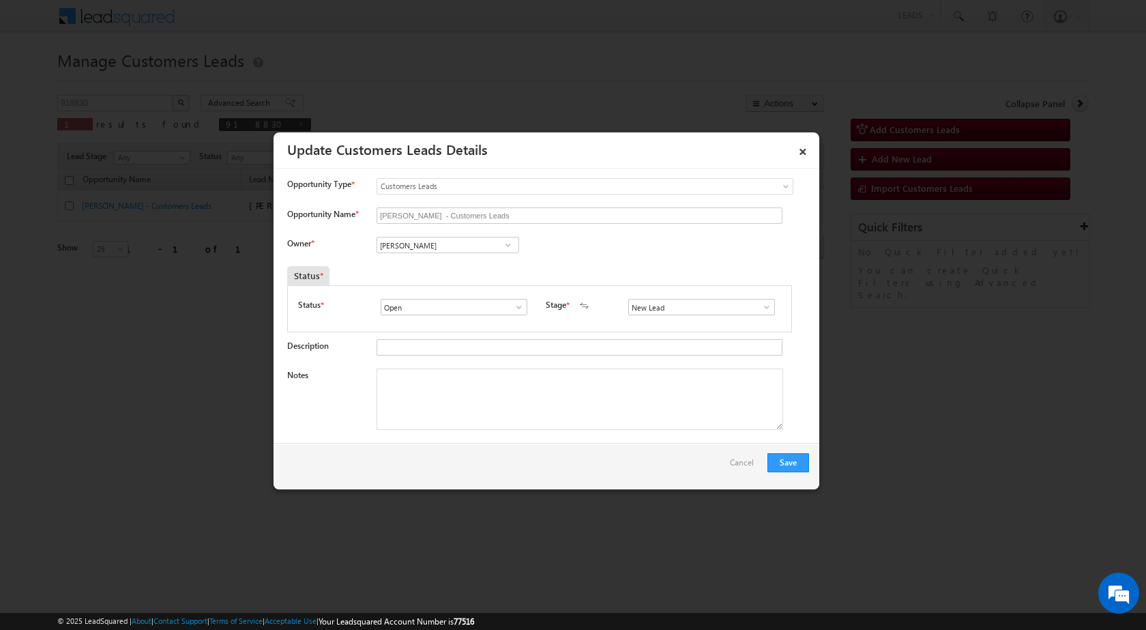
click at [519, 312] on span at bounding box center [519, 307] width 14 height 11
click at [760, 311] on span at bounding box center [767, 307] width 14 height 11
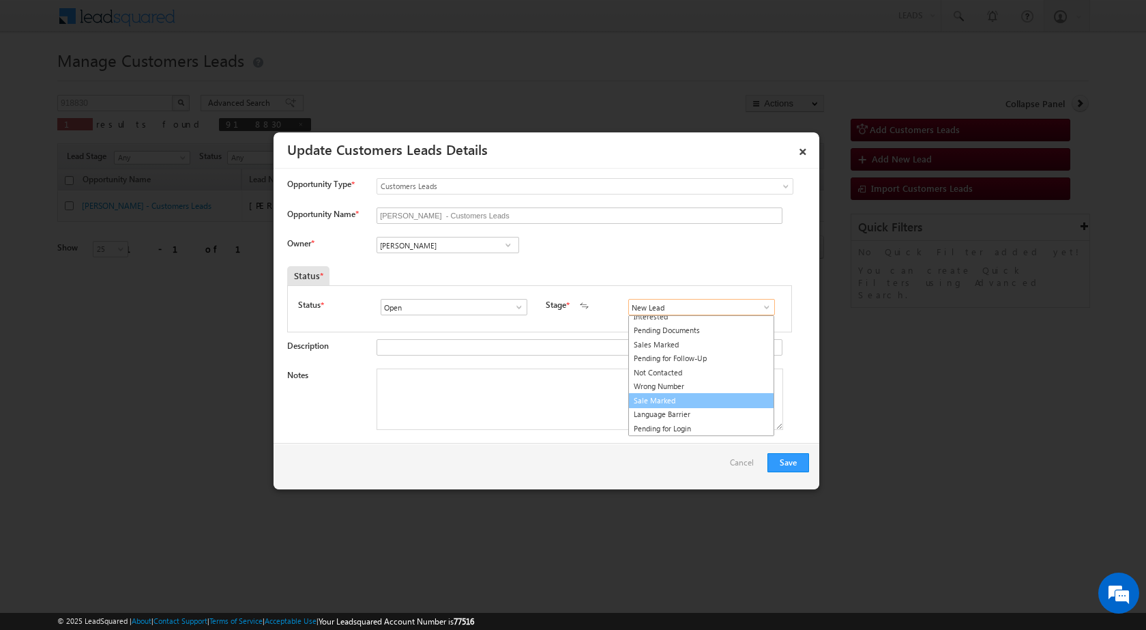
click at [655, 403] on link "Sale Marked" at bounding box center [701, 401] width 146 height 16
type input "Sale Marked"
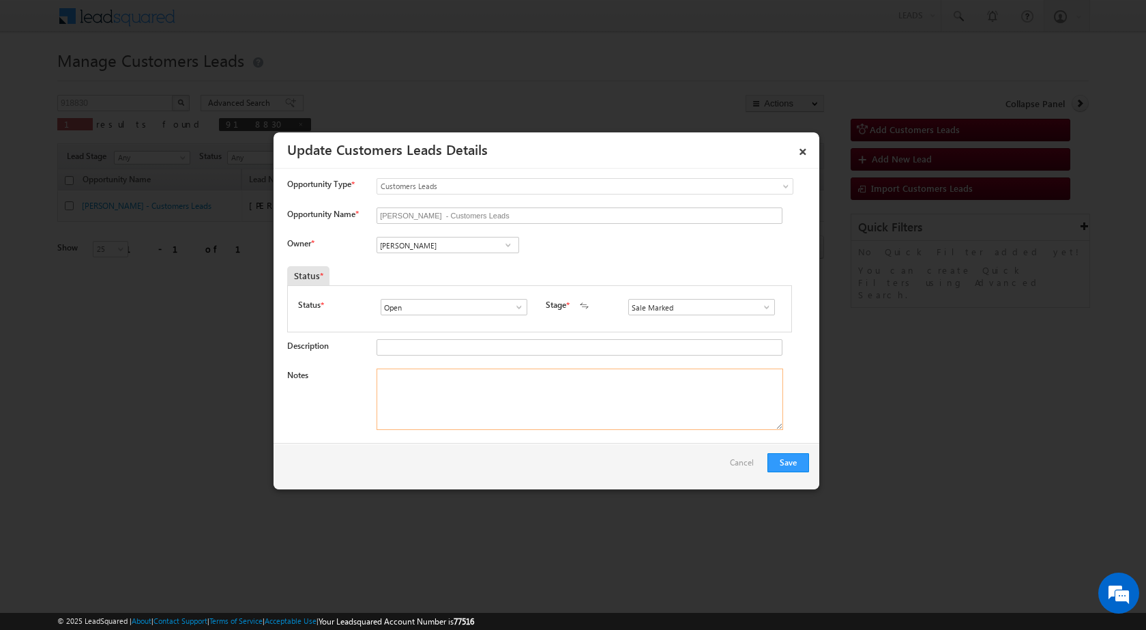
click at [469, 395] on textarea "Notes" at bounding box center [580, 398] width 407 height 61
paste textarea "CUSTOMER REQ. 5 LAC TOP-UP LOAN"
type textarea "CUSTOMER REQ. 5 LAC TOP-UP LOAN"
click at [452, 239] on input "Vikas Halwai" at bounding box center [448, 245] width 143 height 16
paste input "pushpendra.joshi@sgrlimited.in"
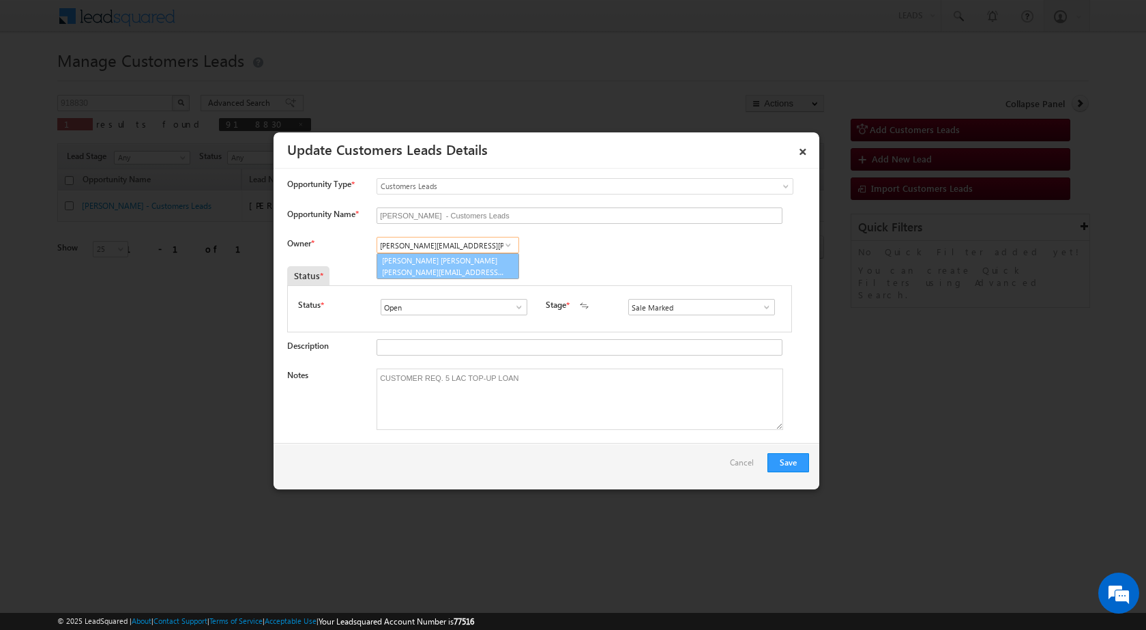
click at [433, 260] on link "Pushpendra Kumar Joshi pushpendra.joshi@sgrlimited.in" at bounding box center [448, 266] width 143 height 26
type input "[PERSON_NAME] [PERSON_NAME]"
click at [603, 255] on div "Owner * Vikas Halwai Vikas Halwai Vikas Halwai Pushpendra Kumar Joshi Pushpendr…" at bounding box center [548, 248] width 522 height 23
click at [784, 465] on button "Save" at bounding box center [788, 462] width 42 height 19
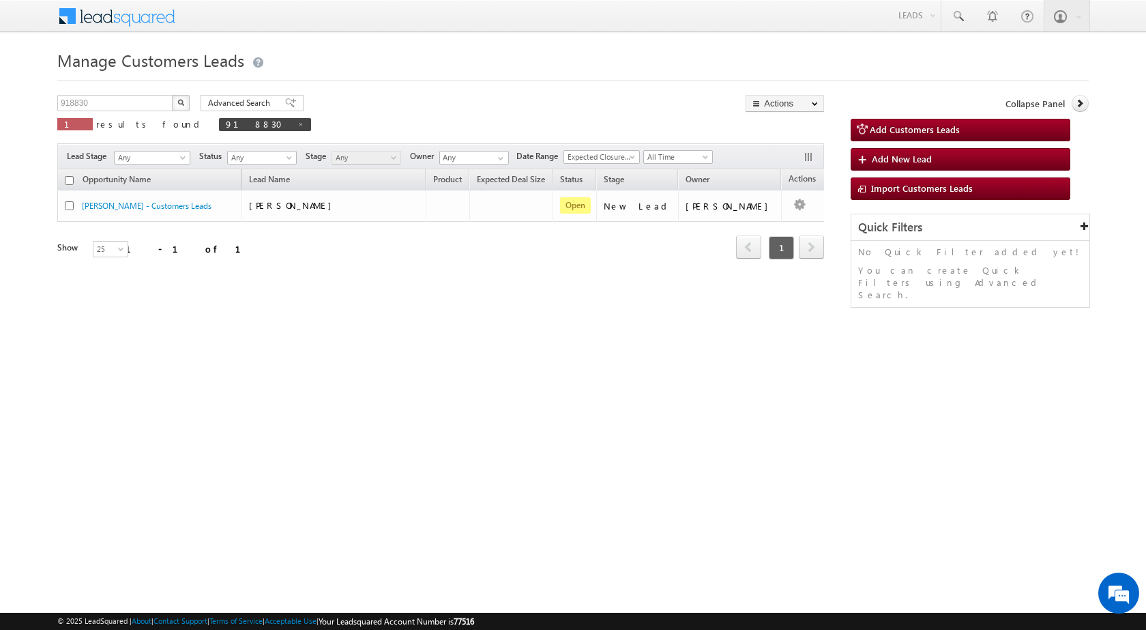
click at [516, 336] on div "Manage Customers Leads Customers Leads updated successfully. 918830 X 1 results…" at bounding box center [572, 216] width 1031 height 341
click at [395, 109] on div "918830 X 1 results found 918830 Advanced Search Advanced search results Actions…" at bounding box center [440, 117] width 767 height 45
